Goal: Task Accomplishment & Management: Use online tool/utility

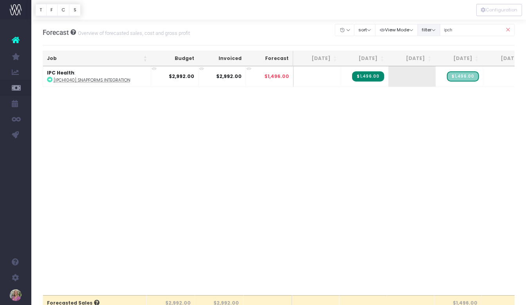
scroll to position [0, 92]
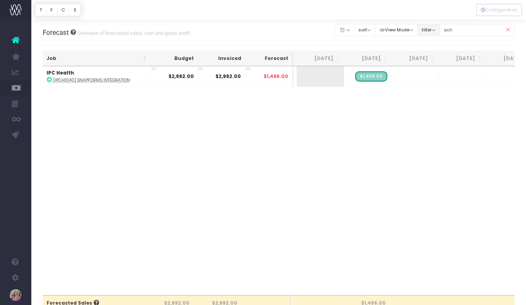
click at [447, 29] on div "Clear Filters Hide Jun 2025 Jul 2025 Aug 2025 Sep 2025 Oct 2025 Nov 2025 Dec 20…" at bounding box center [424, 30] width 179 height 16
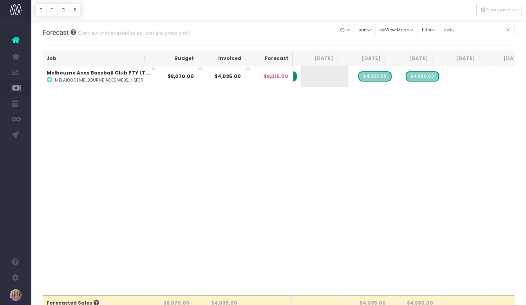
type input "mela"
click at [399, 111] on div "Job Budget Invoiced Forecast Jun 25 Jul 25 Aug 25 Sep 25 Oct 25 Nov 25 Dec 25 J…" at bounding box center [279, 180] width 472 height 229
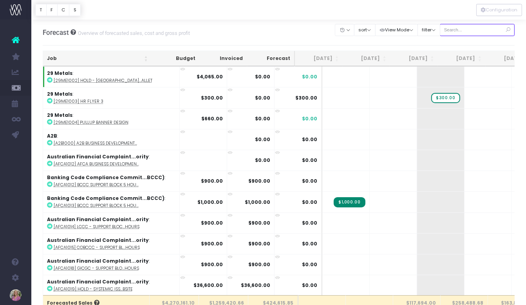
click at [479, 27] on input "text" at bounding box center [477, 30] width 75 height 12
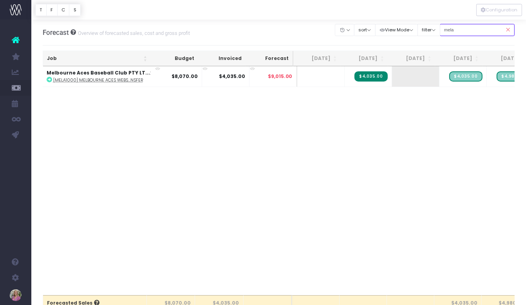
scroll to position [0, 1]
type input "mela"
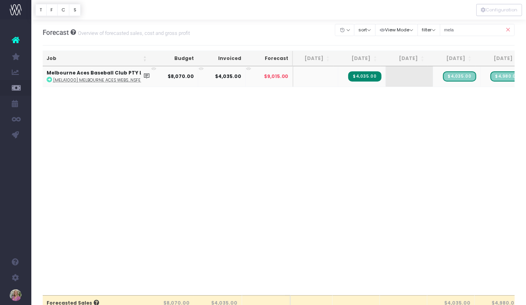
click at [96, 80] on abbr "[MELA1000] Melbourne Aces Webs...nsfer" at bounding box center [98, 80] width 90 height 6
click at [508, 27] on icon at bounding box center [508, 30] width 14 height 16
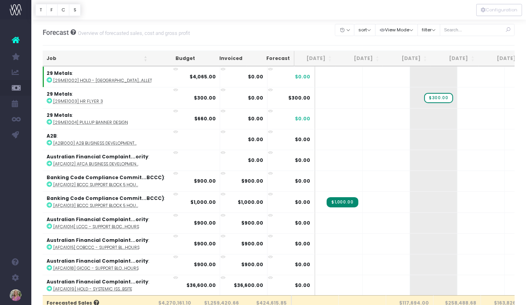
click at [509, 29] on icon at bounding box center [508, 30] width 14 height 16
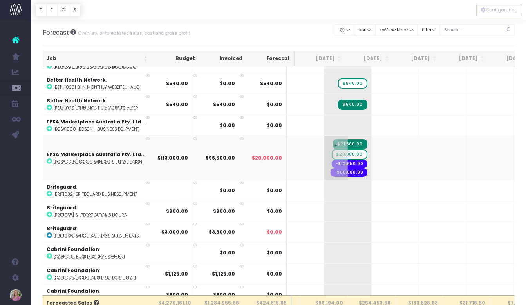
scroll to position [0, 92]
click at [332, 149] on span "$20,000.00" at bounding box center [350, 154] width 36 height 10
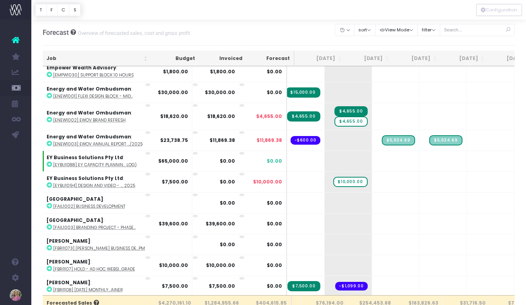
scroll to position [2450, 92]
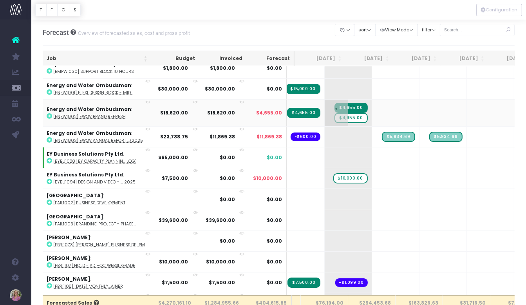
click at [334, 113] on span "$4,655.00" at bounding box center [350, 118] width 33 height 10
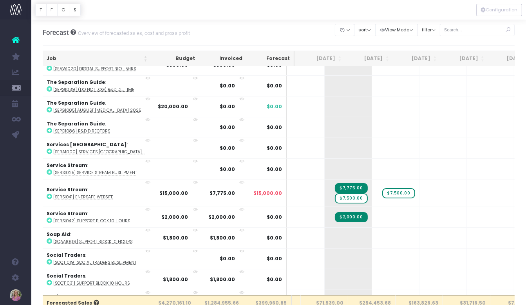
scroll to position [4922, 92]
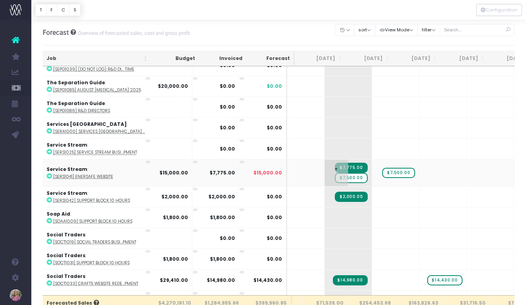
click at [335, 173] on span "$7,500.00" at bounding box center [351, 178] width 32 height 10
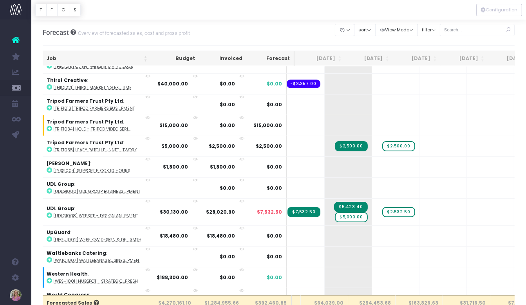
scroll to position [5561, 92]
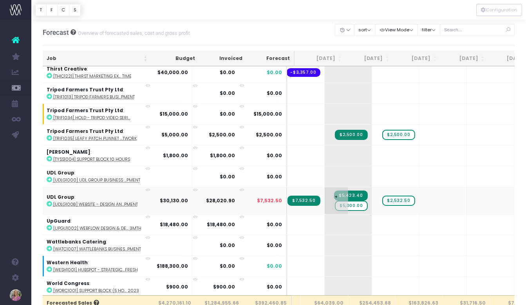
click at [335, 200] on span "$5,000.00" at bounding box center [351, 205] width 32 height 10
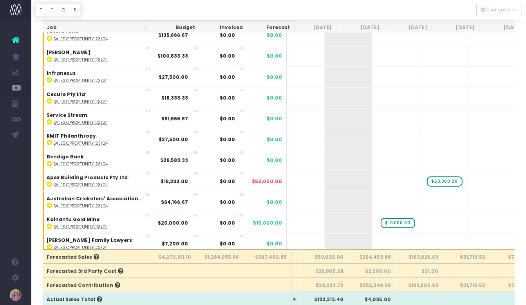
scroll to position [46, 0]
